Goal: Find specific page/section: Find specific page/section

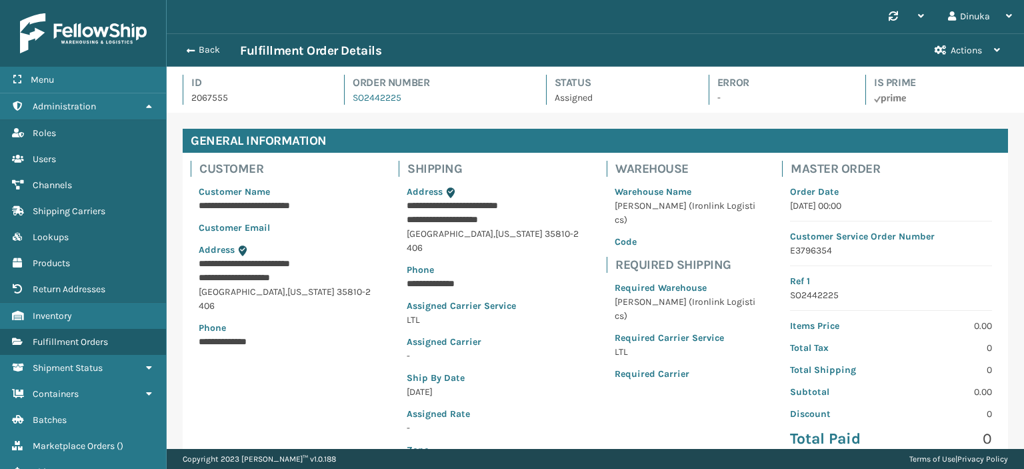
click at [199, 48] on button "Back" at bounding box center [209, 50] width 61 height 12
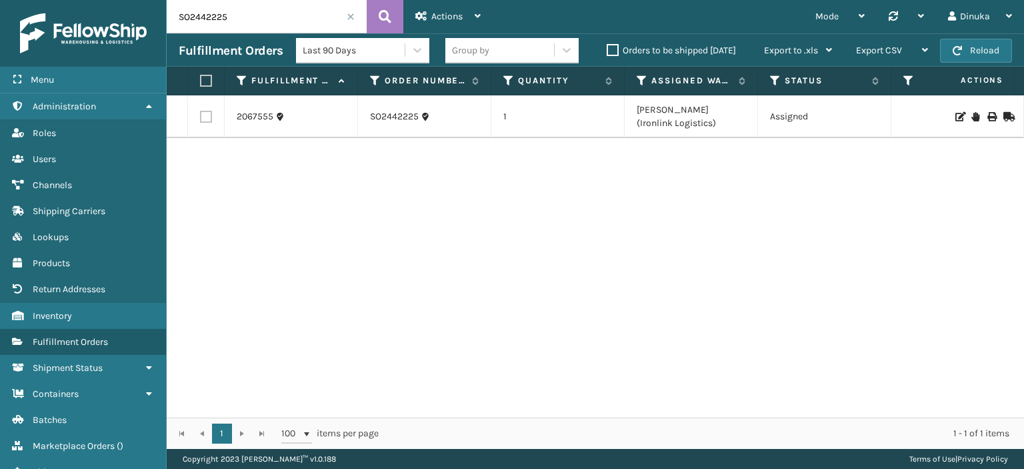
click at [221, 20] on input "SO2442225" at bounding box center [267, 16] width 200 height 33
paste input "758"
type input "SO2442758"
click at [387, 14] on icon at bounding box center [385, 17] width 13 height 20
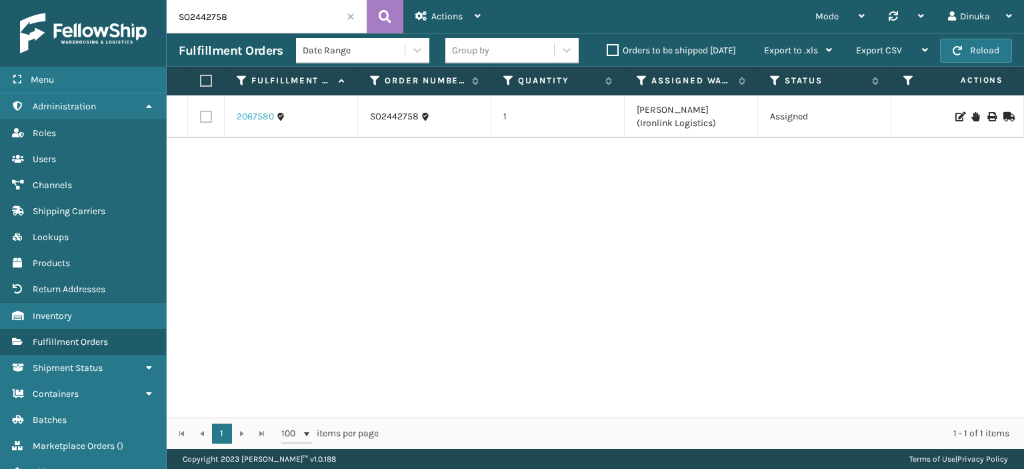
click at [254, 118] on link "2067580" at bounding box center [255, 116] width 37 height 13
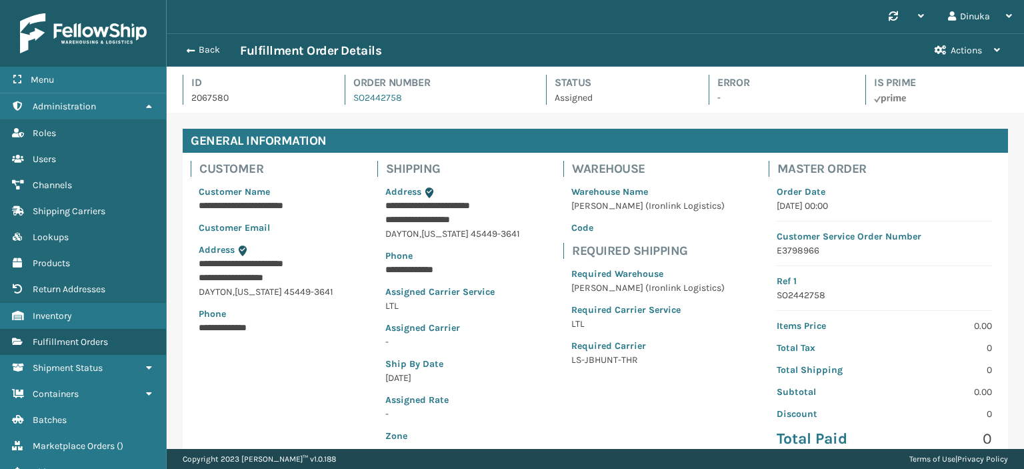
scroll to position [32, 856]
click at [648, 357] on p "LS-JBHUNT-THR" at bounding box center [647, 360] width 153 height 14
drag, startPoint x: 650, startPoint y: 365, endPoint x: 554, endPoint y: 373, distance: 95.6
click at [552, 373] on div "**********" at bounding box center [595, 313] width 825 height 320
copy p "LS-JBHUNT-THR"
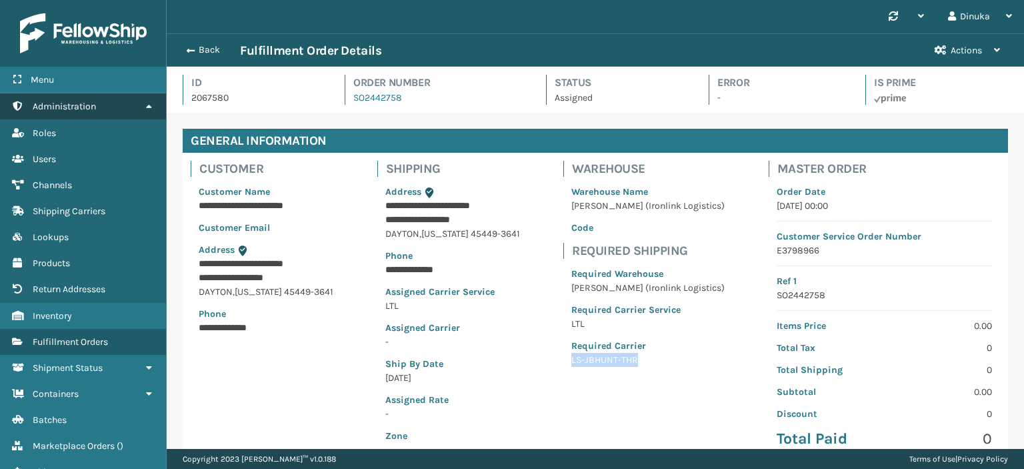
click at [146, 111] on link "Administration" at bounding box center [83, 106] width 166 height 26
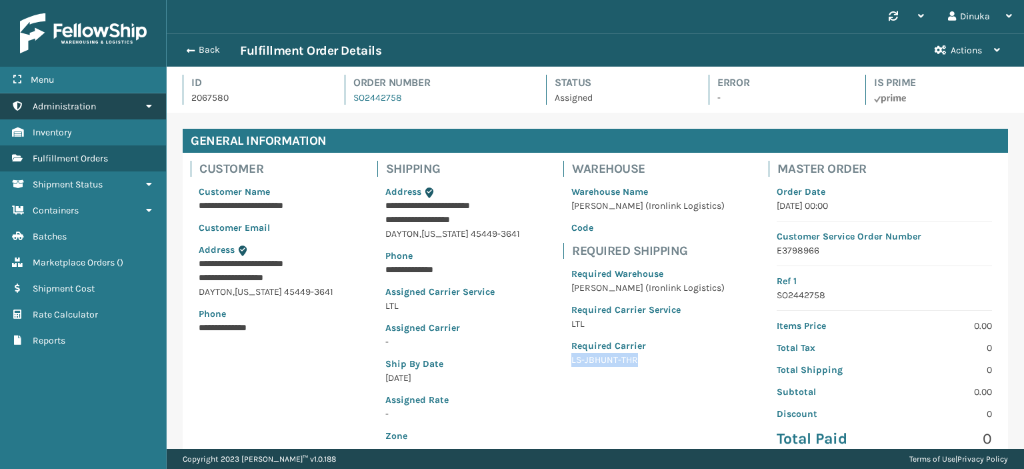
click at [151, 105] on icon at bounding box center [148, 105] width 11 height 9
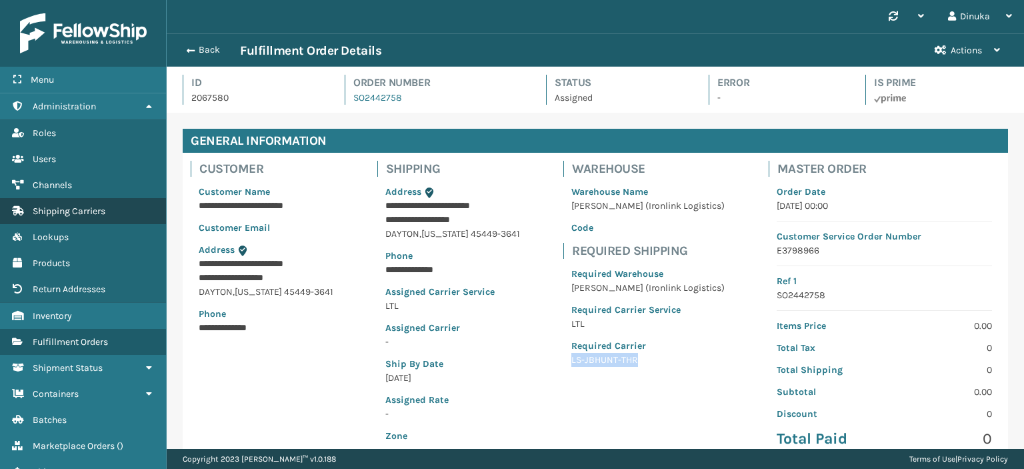
click at [108, 209] on link "Shipping Carriers" at bounding box center [83, 211] width 166 height 26
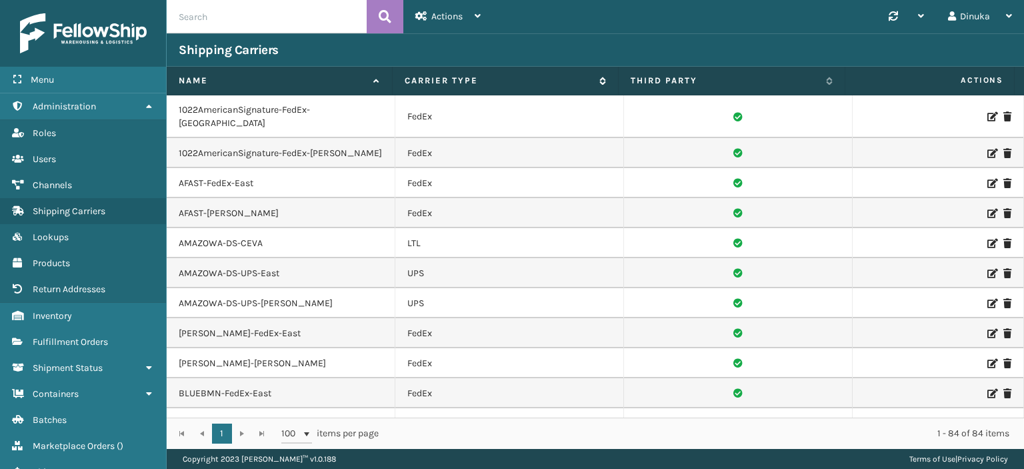
click at [600, 82] on icon at bounding box center [600, 81] width 11 height 8
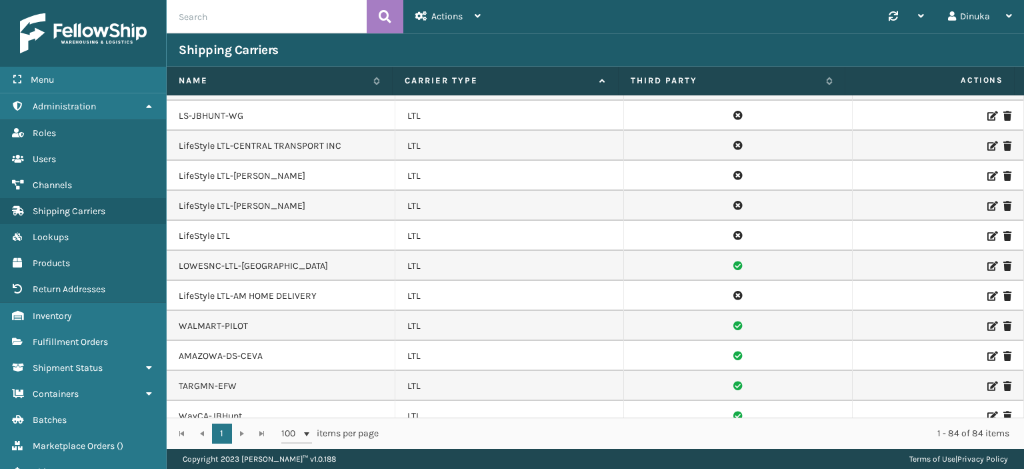
scroll to position [1466, 0]
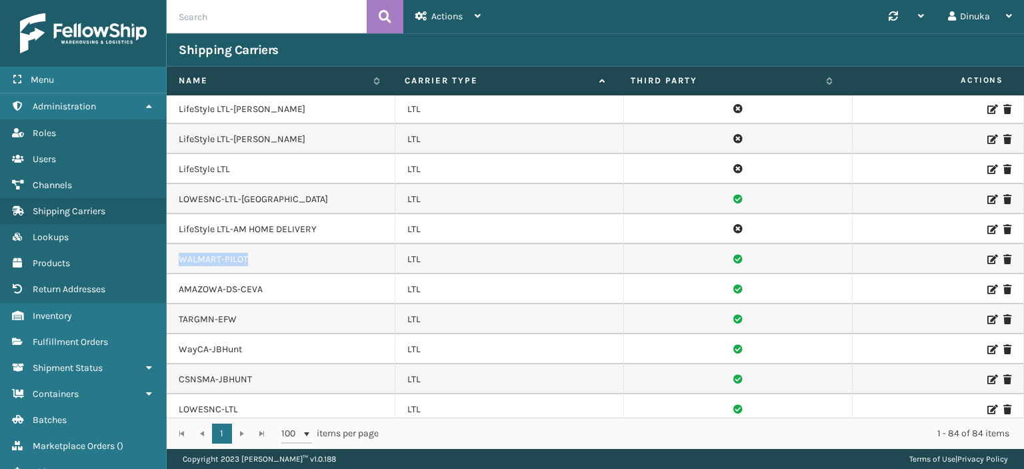
drag, startPoint x: 173, startPoint y: 237, endPoint x: 293, endPoint y: 245, distance: 120.2
click at [293, 245] on td "WALMART-PILOT" at bounding box center [281, 259] width 229 height 30
drag, startPoint x: 182, startPoint y: 267, endPoint x: 344, endPoint y: 279, distance: 162.4
click at [344, 279] on td "AMAZOWA-DS-CEVA" at bounding box center [281, 289] width 229 height 30
click at [334, 278] on td "AMAZOWA-DS-CEVA" at bounding box center [281, 289] width 229 height 30
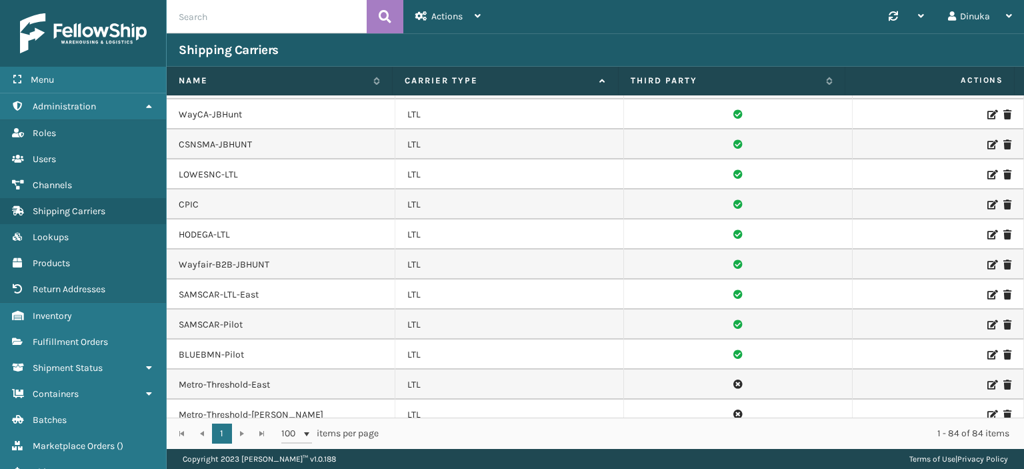
scroll to position [1733, 0]
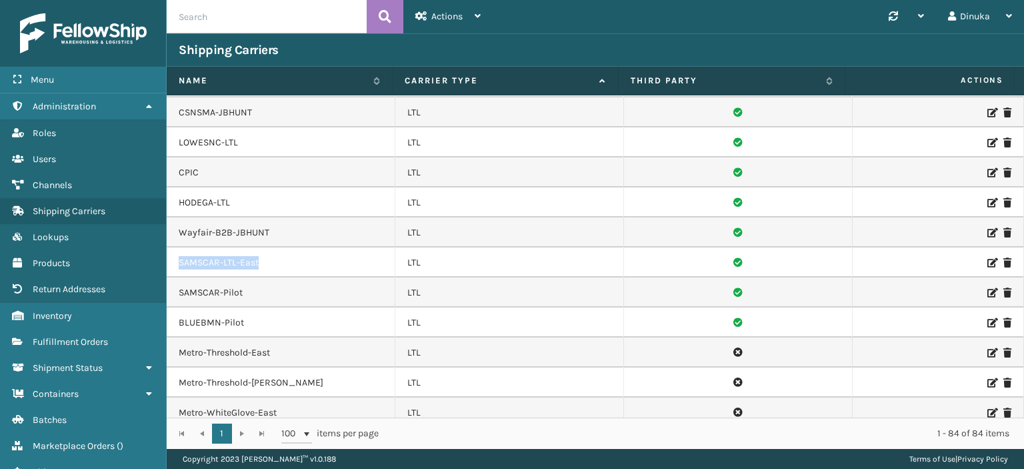
drag, startPoint x: 177, startPoint y: 239, endPoint x: 275, endPoint y: 244, distance: 98.1
click at [275, 247] on td "SAMSCAR-LTL-East" at bounding box center [281, 262] width 229 height 30
drag, startPoint x: 263, startPoint y: 241, endPoint x: 253, endPoint y: 242, distance: 10.0
click at [263, 247] on td "SAMSCAR-LTL-East" at bounding box center [281, 262] width 229 height 30
click at [247, 247] on td "SAMSCAR-LTL-East" at bounding box center [281, 262] width 229 height 30
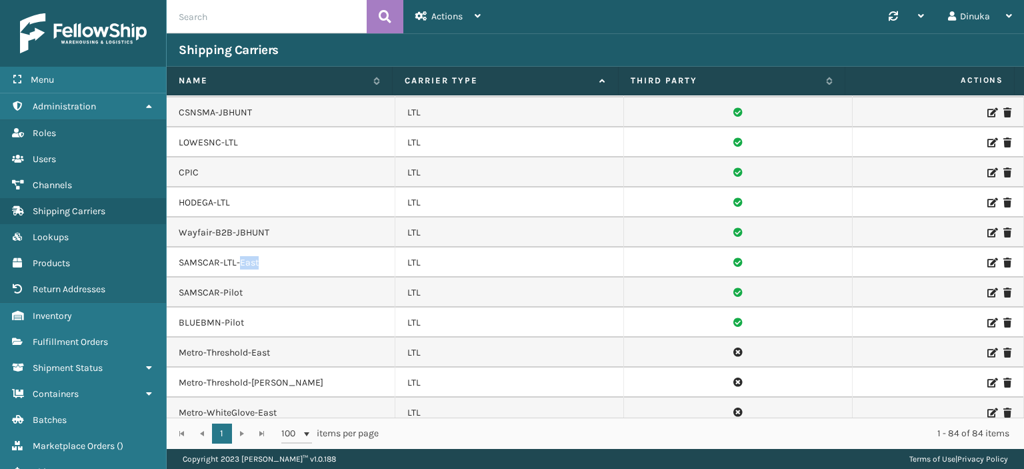
click at [247, 247] on td "SAMSCAR-LTL-East" at bounding box center [281, 262] width 229 height 30
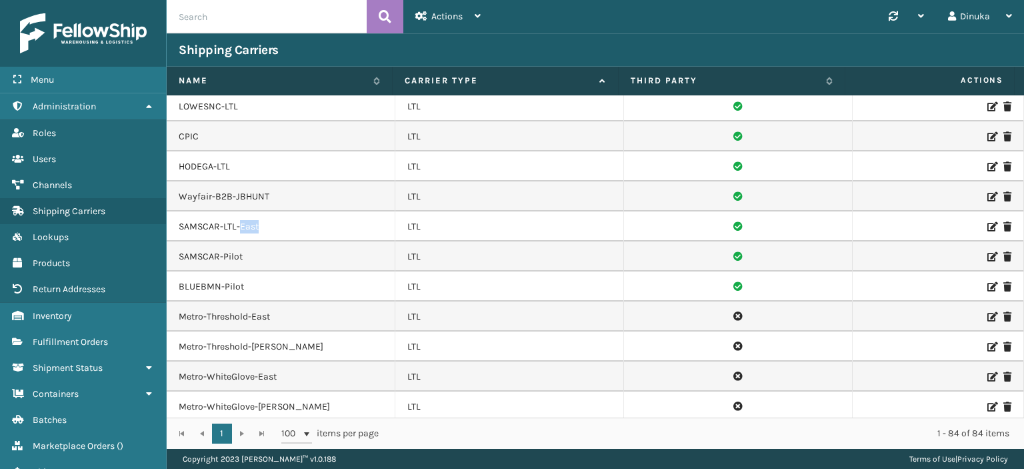
scroll to position [1799, 0]
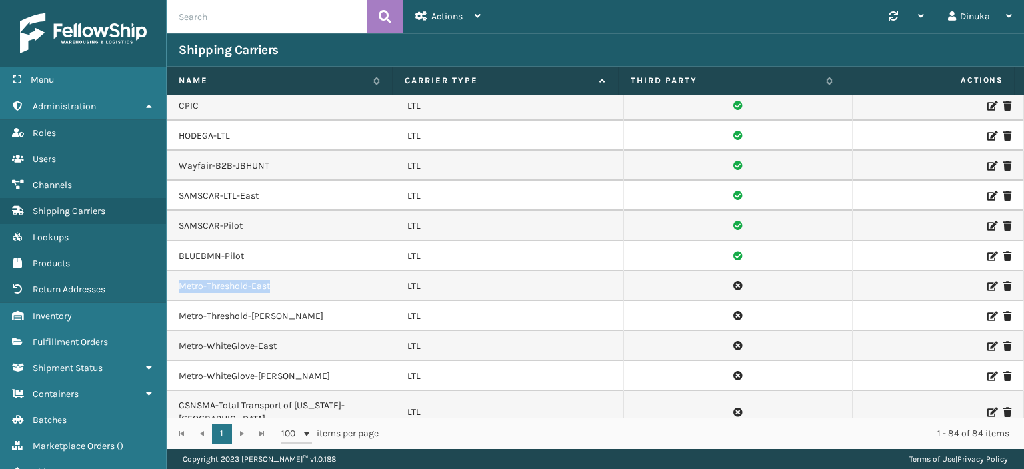
drag, startPoint x: 186, startPoint y: 262, endPoint x: 270, endPoint y: 261, distance: 84.0
click at [270, 271] on td "Metro-Threshold-East" at bounding box center [281, 286] width 229 height 30
click at [283, 271] on td "Metro-Threshold-East" at bounding box center [281, 286] width 229 height 30
click at [259, 271] on td "Metro-Threshold-East" at bounding box center [281, 286] width 229 height 30
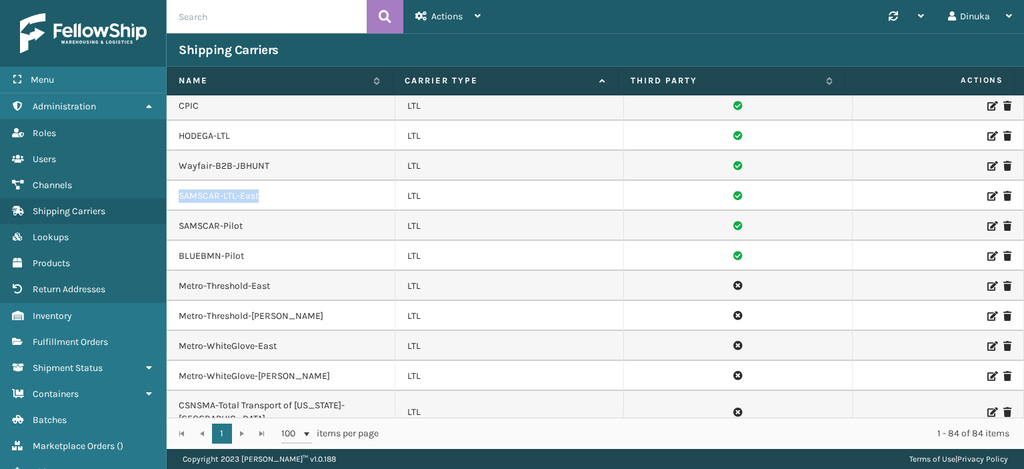
drag, startPoint x: 267, startPoint y: 177, endPoint x: 173, endPoint y: 176, distance: 94.0
click at [173, 181] on td "SAMSCAR-LTL-East" at bounding box center [281, 196] width 229 height 30
click at [199, 181] on td "SAMSCAR-LTL-East" at bounding box center [281, 196] width 229 height 30
drag, startPoint x: 179, startPoint y: 175, endPoint x: 273, endPoint y: 175, distance: 94.0
click at [273, 181] on td "SAMSCAR-LTL-East" at bounding box center [281, 196] width 229 height 30
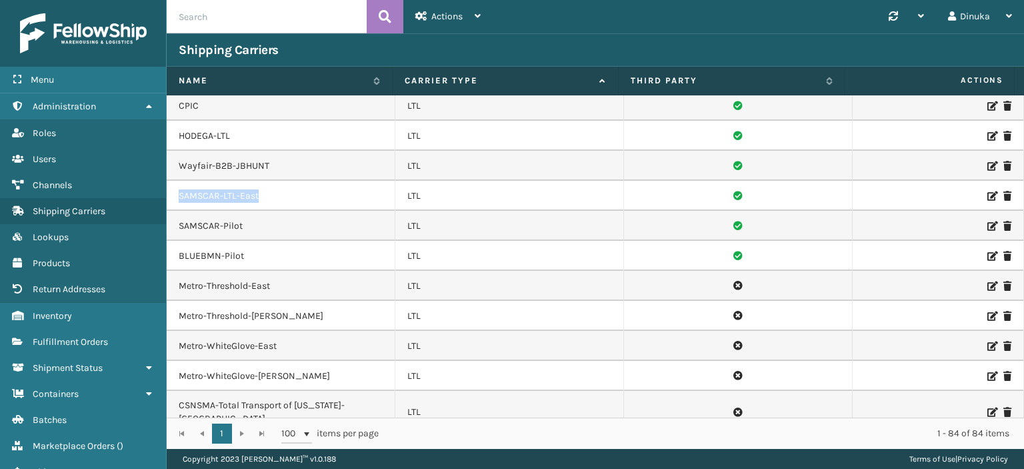
copy td "SAMSCAR-LTL-East"
drag, startPoint x: 173, startPoint y: 261, endPoint x: 267, endPoint y: 265, distance: 94.0
click at [267, 271] on td "Metro-Threshold-East" at bounding box center [281, 286] width 229 height 30
drag, startPoint x: 298, startPoint y: 265, endPoint x: 181, endPoint y: 269, distance: 116.7
click at [181, 271] on td "Metro-Threshold-East" at bounding box center [281, 286] width 229 height 30
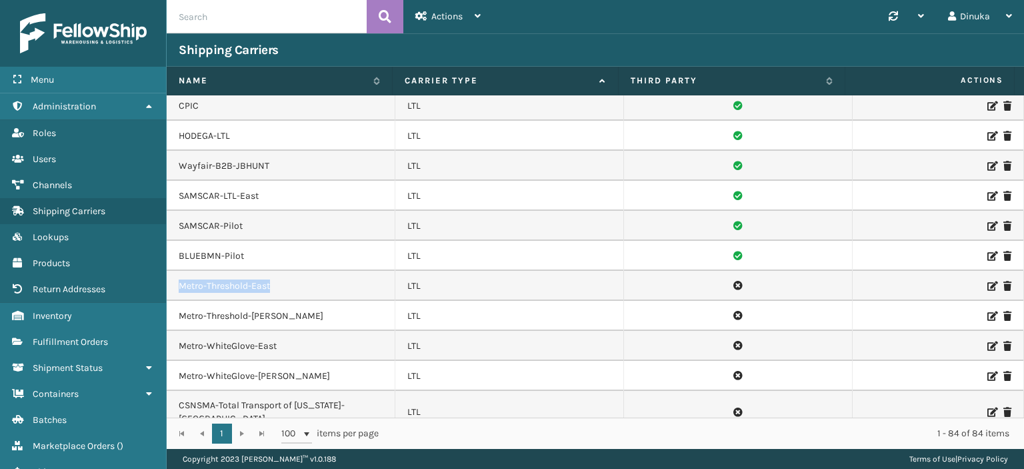
click at [297, 271] on td "Metro-Threshold-East" at bounding box center [281, 286] width 229 height 30
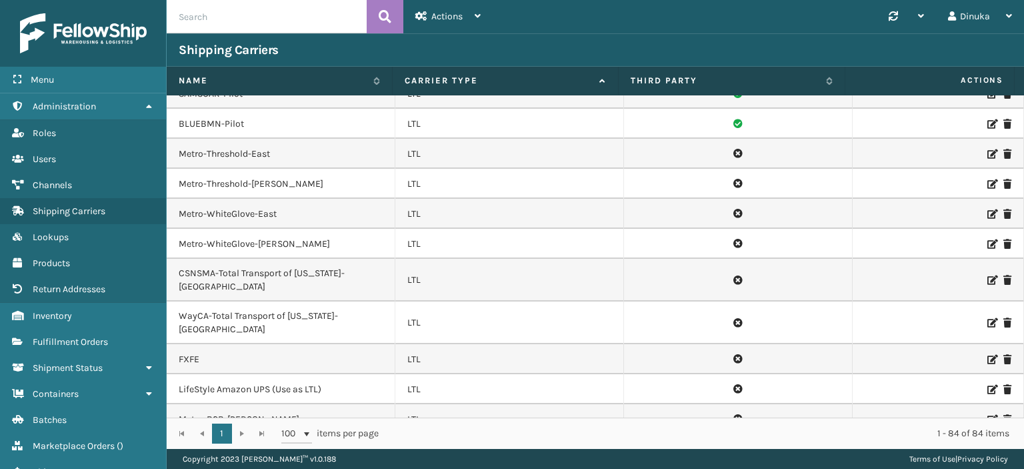
scroll to position [1508, 0]
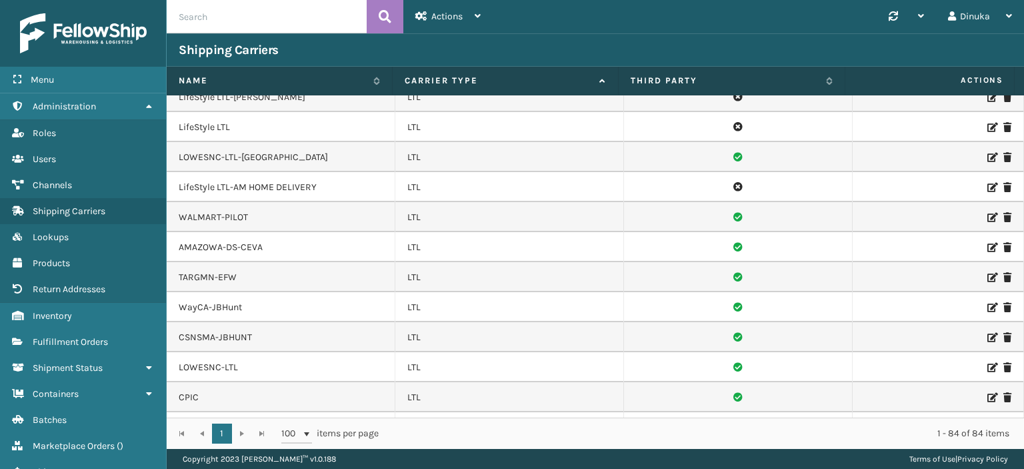
click at [233, 15] on input "text" at bounding box center [267, 16] width 200 height 33
click at [93, 345] on span "Fulfillment Orders" at bounding box center [70, 341] width 75 height 11
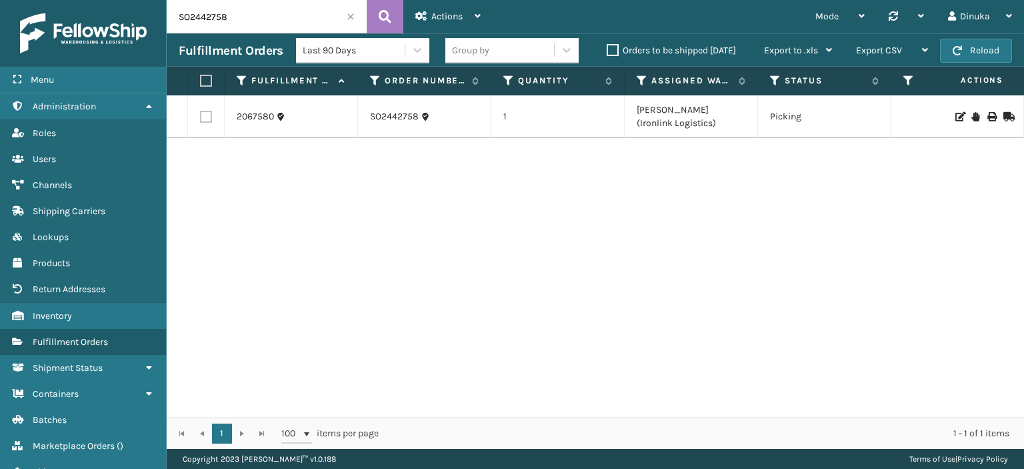
click at [207, 18] on input "SO2442758" at bounding box center [267, 16] width 200 height 33
paste input "384"
type input "SO2442384"
click at [379, 20] on icon at bounding box center [385, 17] width 13 height 20
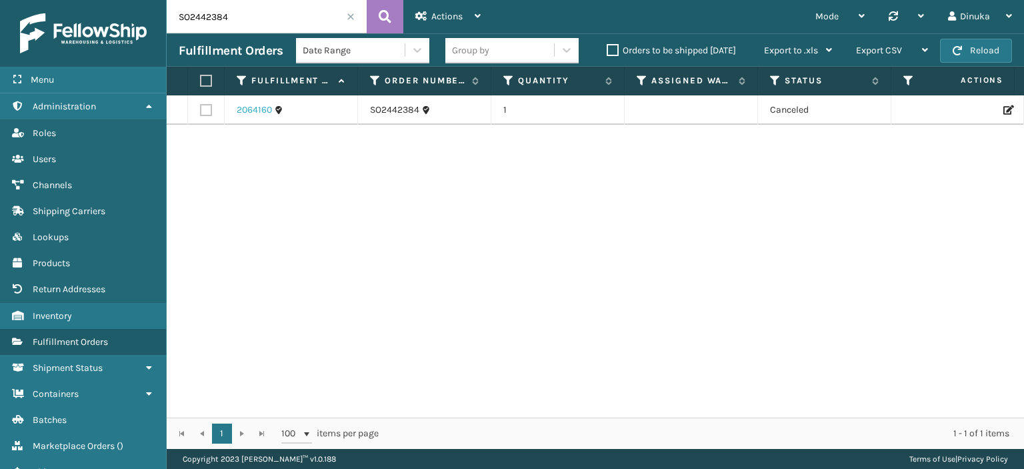
click at [253, 114] on link "2064160" at bounding box center [254, 109] width 35 height 13
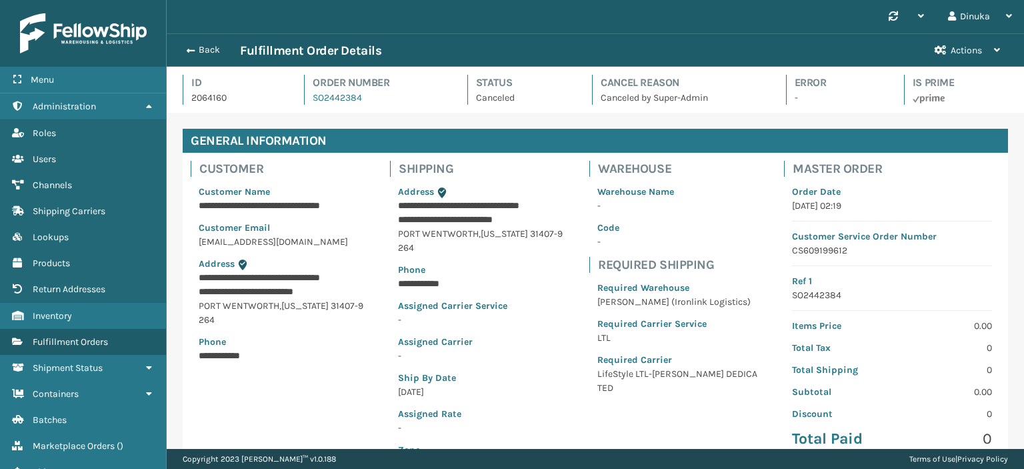
scroll to position [32, 856]
drag, startPoint x: 736, startPoint y: 373, endPoint x: 597, endPoint y: 375, distance: 139.3
click at [597, 375] on div "Required Warehouse [PERSON_NAME] (Ironlink Logistics) Required Carrier Service …" at bounding box center [678, 338] width 179 height 130
click at [665, 385] on div "Required Warehouse [PERSON_NAME] (Ironlink Logistics) Required Carrier Service …" at bounding box center [678, 338] width 179 height 130
click at [698, 373] on p "LifeStyle LTL-[PERSON_NAME] DEDICATED" at bounding box center [678, 381] width 163 height 28
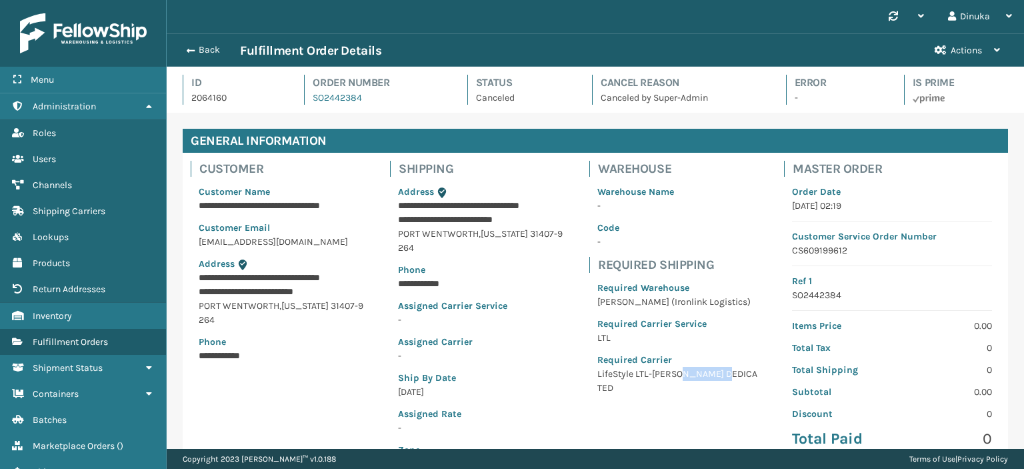
click at [698, 373] on p "LifeStyle LTL-[PERSON_NAME] DEDICATED" at bounding box center [678, 381] width 163 height 28
click at [148, 101] on icon at bounding box center [148, 105] width 11 height 9
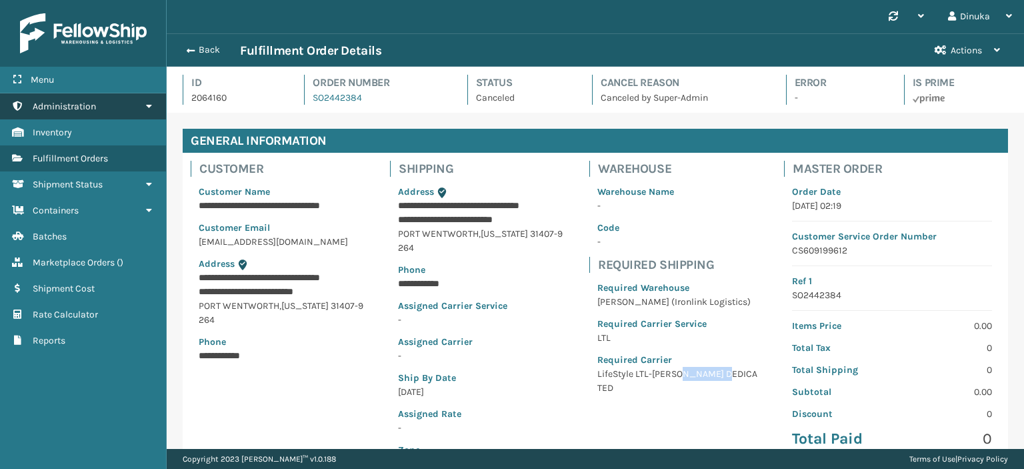
click at [154, 108] on link "Administration" at bounding box center [83, 106] width 166 height 26
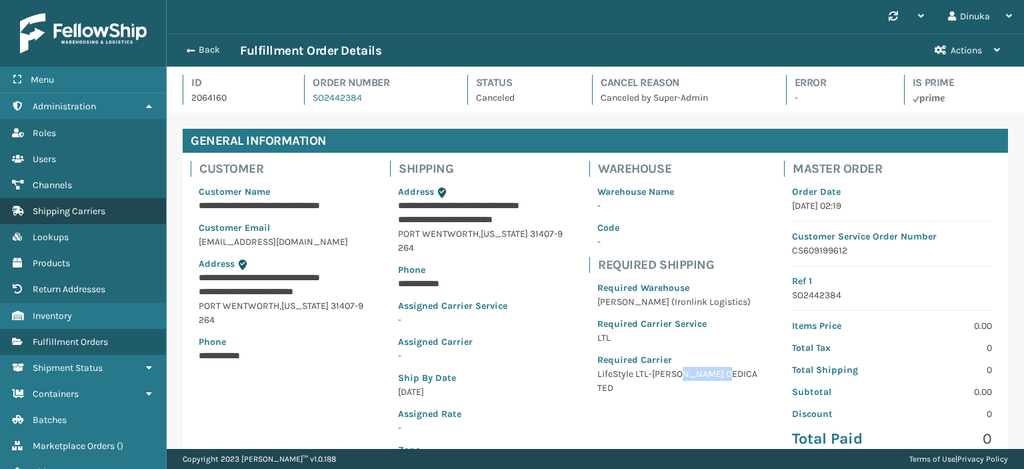
click at [87, 201] on link "Shipping Carriers" at bounding box center [83, 211] width 166 height 26
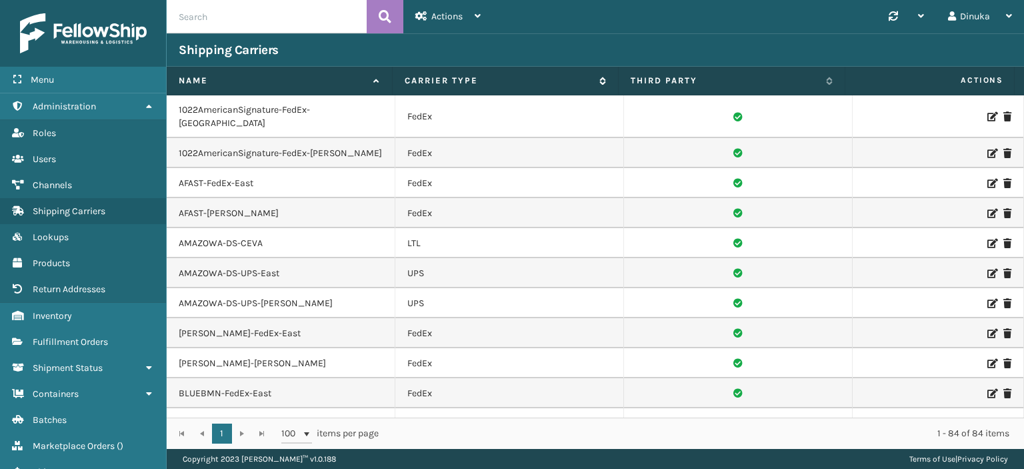
click at [533, 83] on label "Carrier Type" at bounding box center [499, 81] width 188 height 12
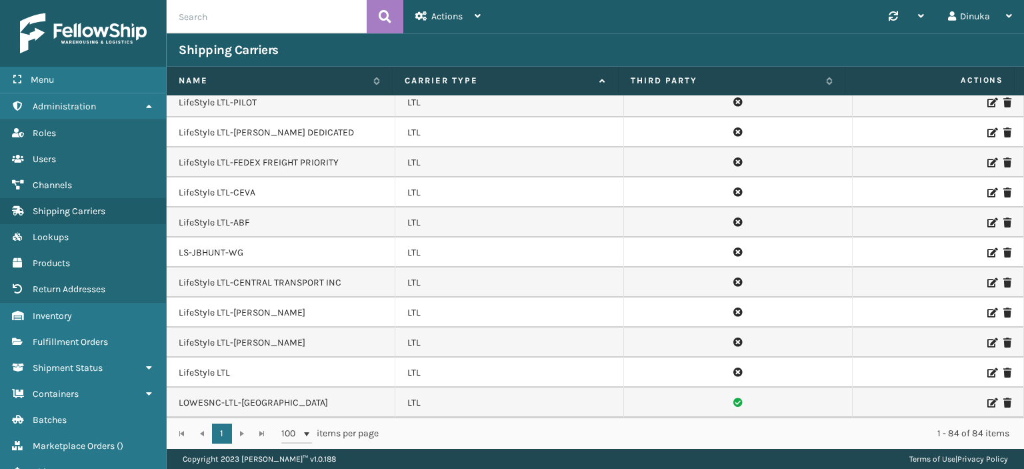
scroll to position [1266, 0]
